Goal: Navigation & Orientation: Find specific page/section

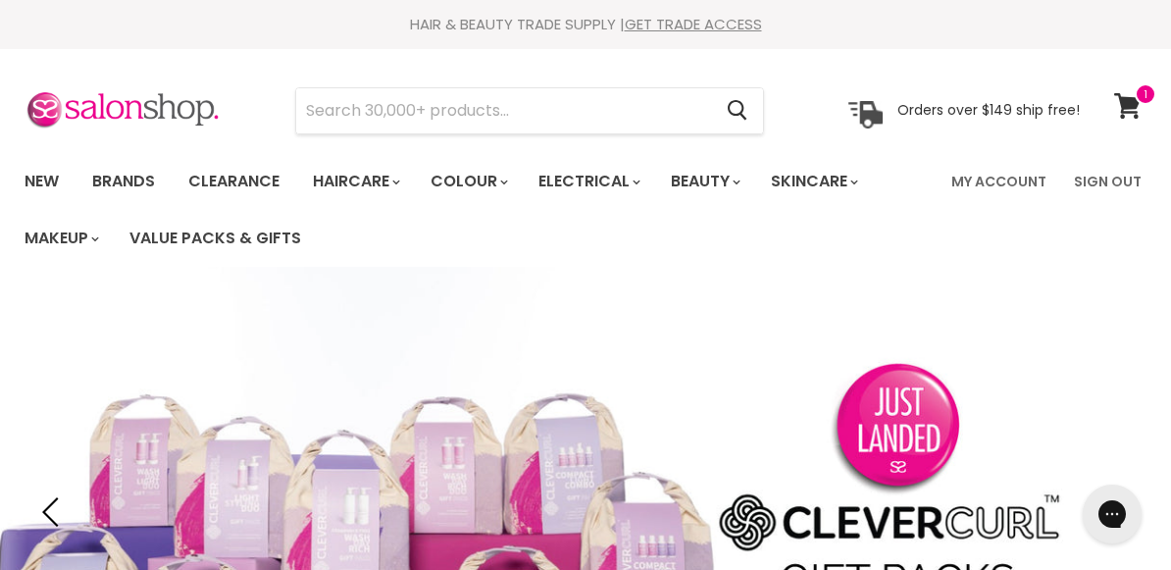
click at [619, 177] on link "Electrical" at bounding box center [588, 181] width 128 height 41
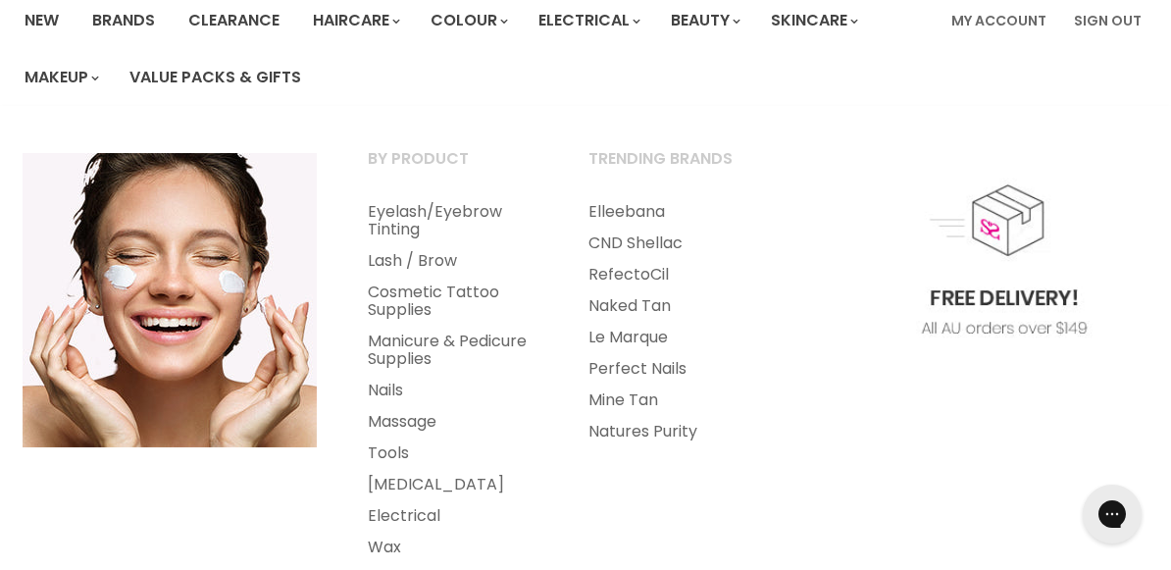
scroll to position [196, 0]
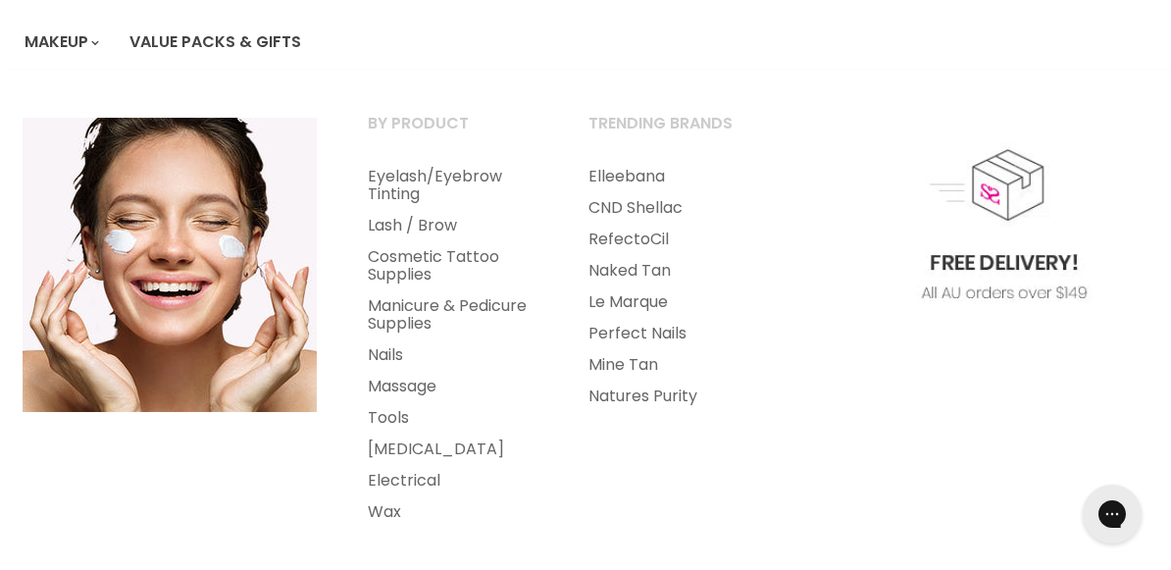
click at [395, 351] on link "Nails" at bounding box center [451, 354] width 217 height 31
